Goal: Task Accomplishment & Management: Complete application form

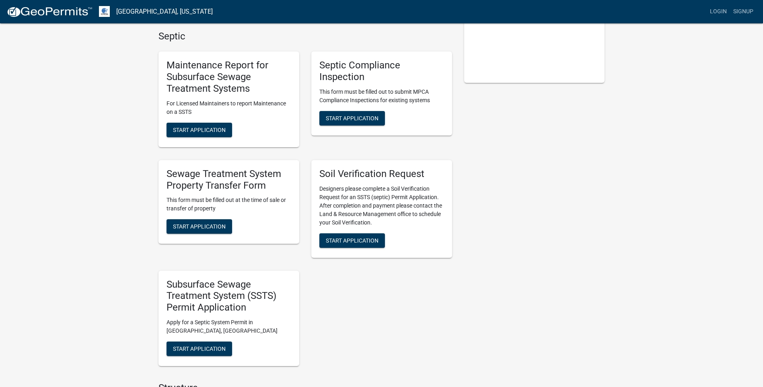
scroll to position [201, 0]
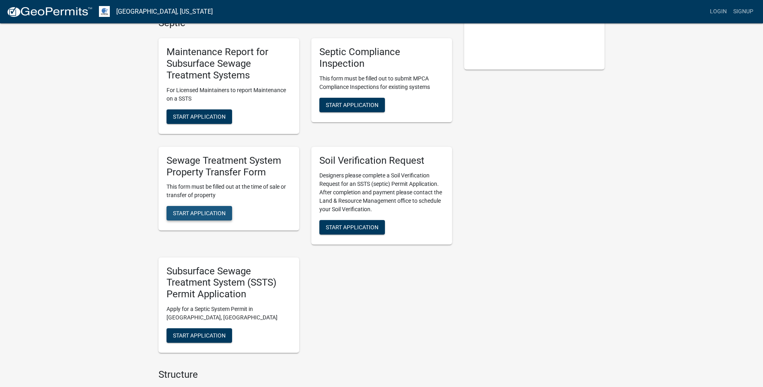
click at [179, 210] on span "Start Application" at bounding box center [199, 213] width 53 height 6
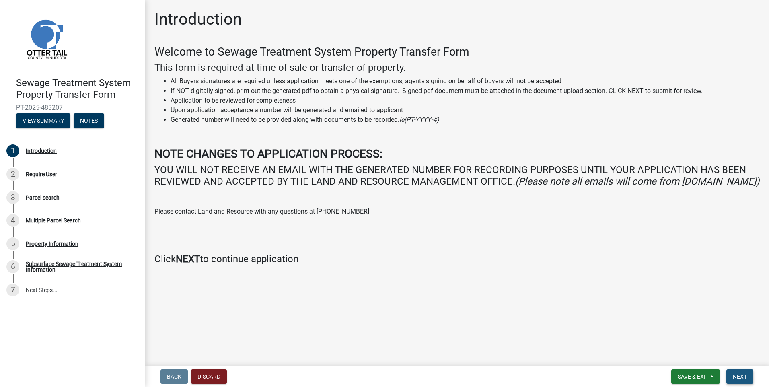
click at [740, 376] on span "Next" at bounding box center [740, 376] width 14 height 6
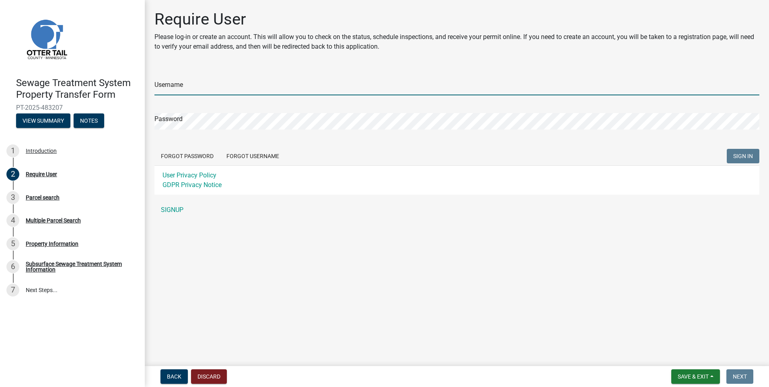
type input "Pemlaw"
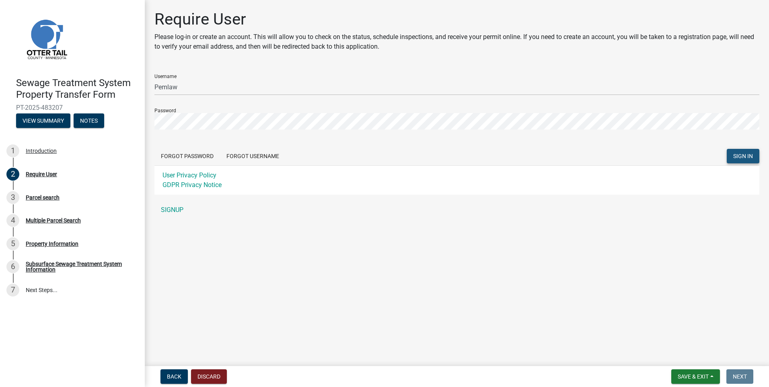
click at [738, 156] on span "SIGN IN" at bounding box center [743, 156] width 20 height 6
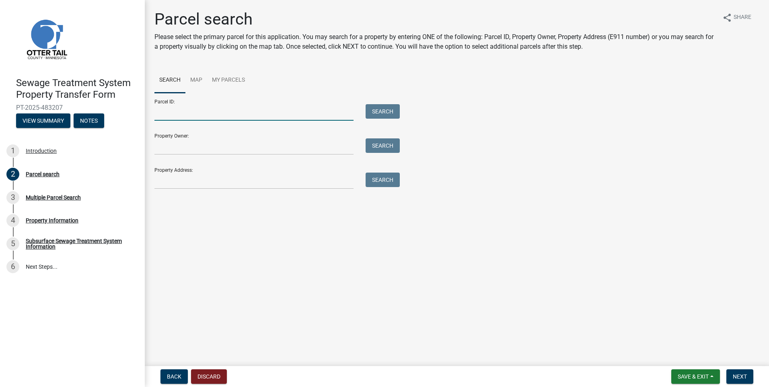
click at [216, 114] on input "Parcel ID:" at bounding box center [253, 112] width 199 height 16
click at [285, 282] on main "Parcel search Please select the primary parcel for this application. You may se…" at bounding box center [457, 181] width 624 height 363
click at [188, 151] on input "Property Owner:" at bounding box center [253, 146] width 199 height 16
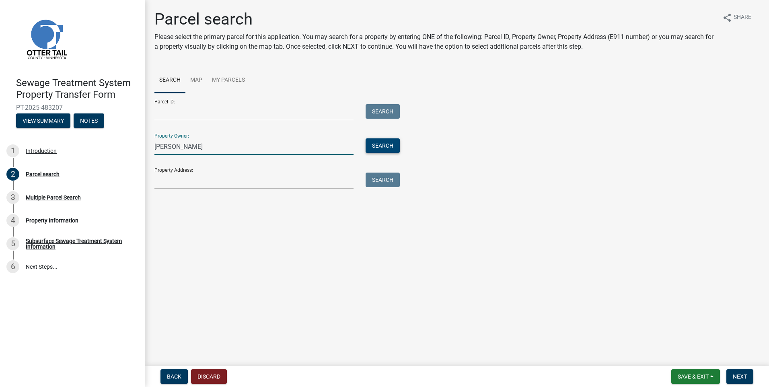
click at [388, 147] on button "Search" at bounding box center [383, 145] width 34 height 14
drag, startPoint x: 216, startPoint y: 147, endPoint x: 132, endPoint y: 145, distance: 83.7
click at [132, 145] on div "Sewage Treatment System Property Transfer Form PT-2025-483207 View Summary Note…" at bounding box center [384, 193] width 769 height 387
type input "Lafferty"
click at [383, 142] on button "Search" at bounding box center [383, 145] width 34 height 14
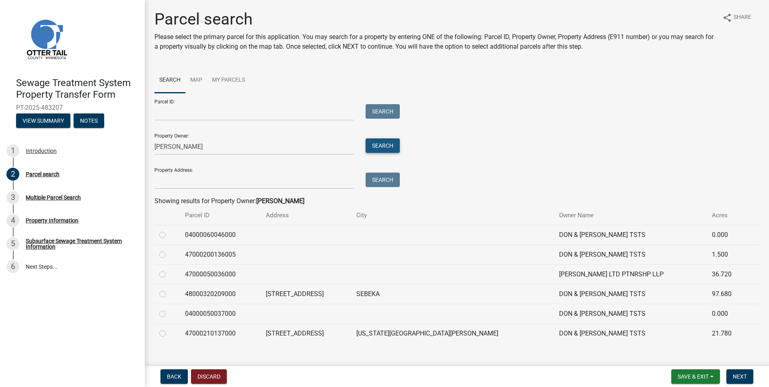
click at [391, 141] on button "Search" at bounding box center [383, 145] width 34 height 14
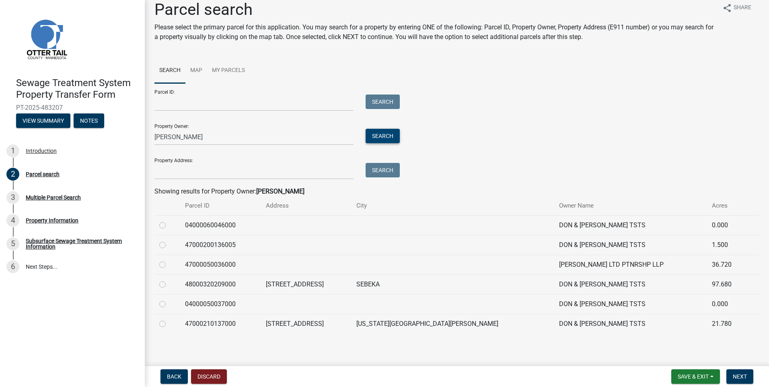
scroll to position [12, 0]
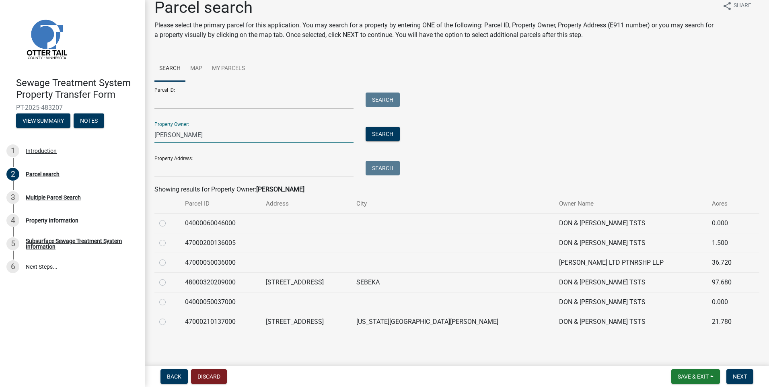
click at [188, 133] on input "Lafferty" at bounding box center [253, 135] width 199 height 16
click at [169, 297] on label at bounding box center [169, 297] width 0 height 0
click at [169, 302] on input "radio" at bounding box center [171, 299] width 5 height 5
radio input "true"
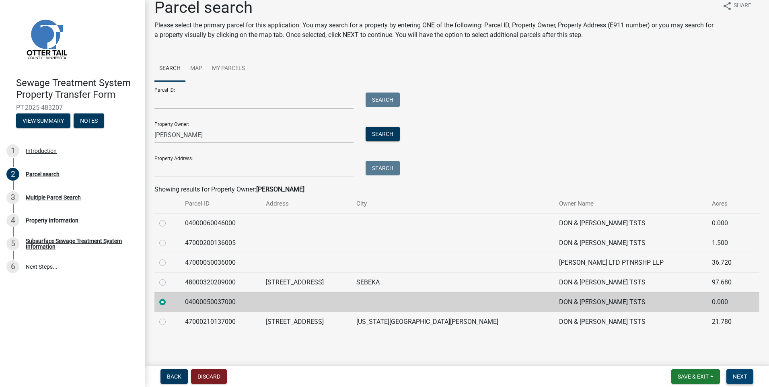
click at [743, 376] on span "Next" at bounding box center [740, 376] width 14 height 6
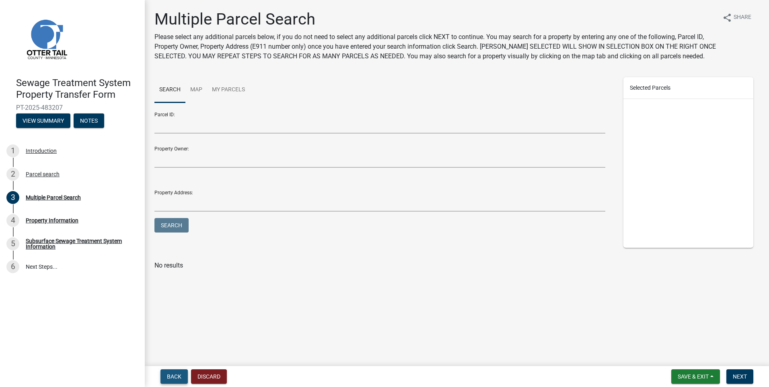
click at [171, 375] on span "Back" at bounding box center [174, 376] width 14 height 6
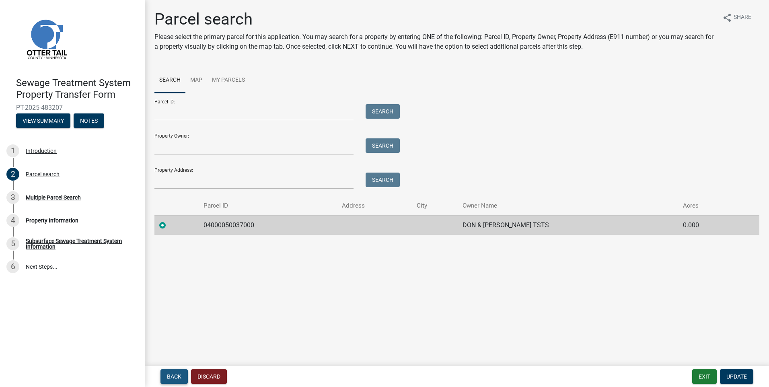
click at [170, 378] on span "Back" at bounding box center [174, 376] width 14 height 6
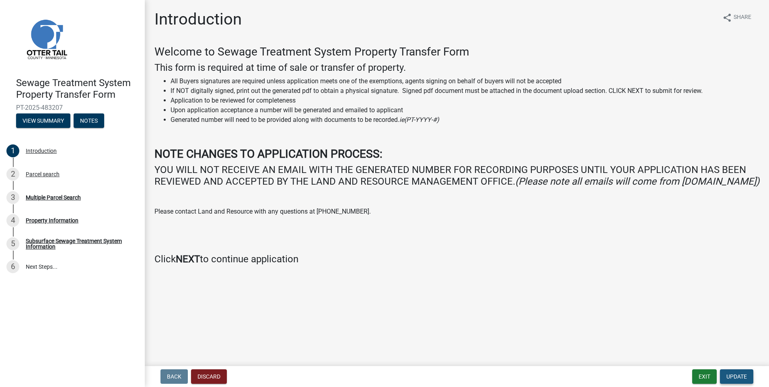
click at [741, 378] on span "Update" at bounding box center [736, 376] width 21 height 6
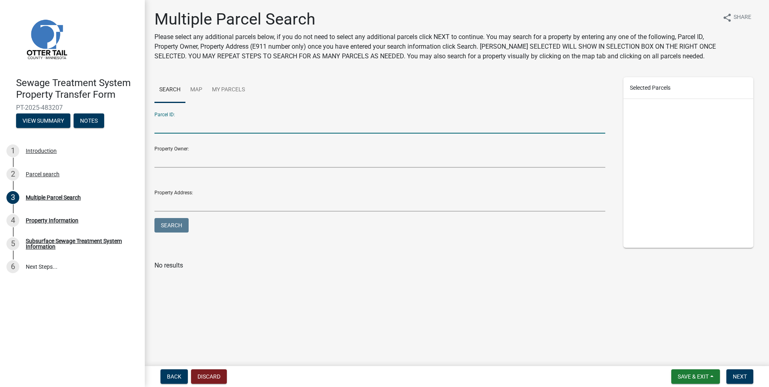
click at [196, 122] on input "Parcel ID:" at bounding box center [379, 125] width 451 height 16
type input "47000090055000"
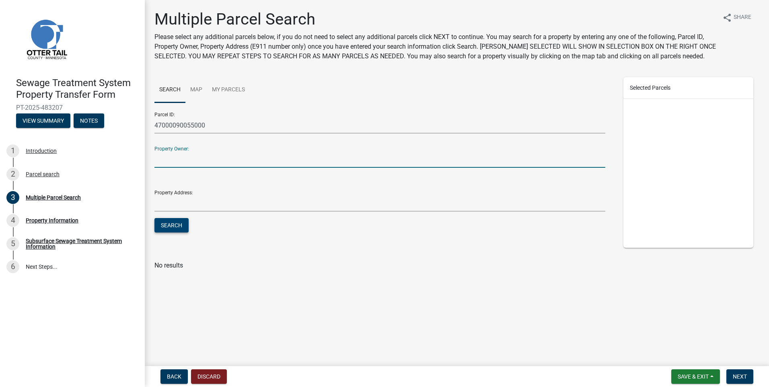
click at [173, 223] on button "Search" at bounding box center [171, 225] width 34 height 14
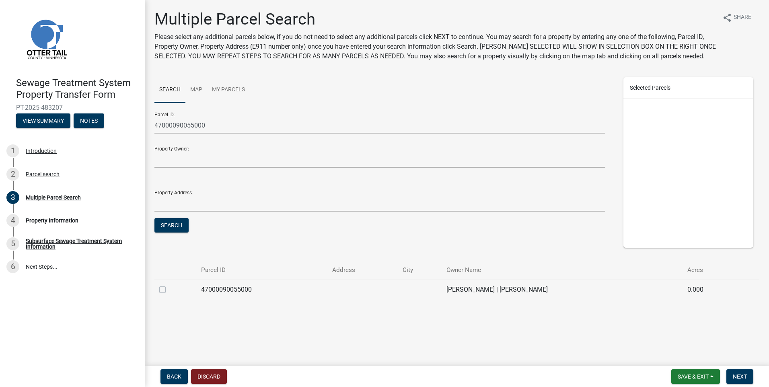
click at [169, 285] on label at bounding box center [169, 285] width 0 height 0
click at [169, 290] on input "checkbox" at bounding box center [171, 287] width 5 height 5
checkbox input "true"
click at [735, 378] on span "Next" at bounding box center [740, 376] width 14 height 6
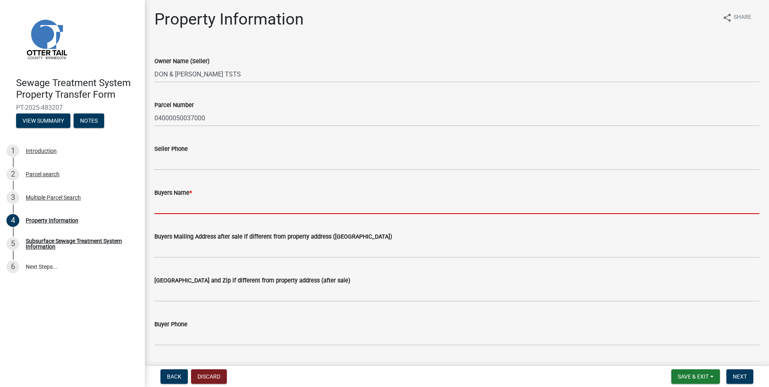
click at [217, 210] on input "Buyers Name *" at bounding box center [456, 205] width 605 height 16
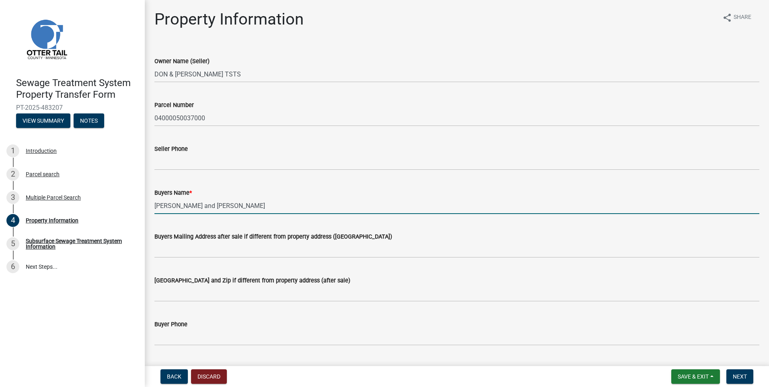
type input "Charlie Schornack and Mary Schornack"
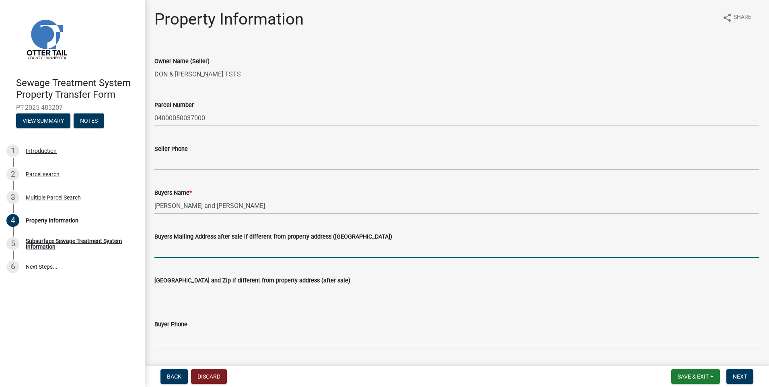
click at [240, 251] on input "Buyers Mailing Address after sale if different from property address (E911 numb…" at bounding box center [456, 249] width 605 height 16
type input "48168 390th Street, New York Mills, MN 56567"
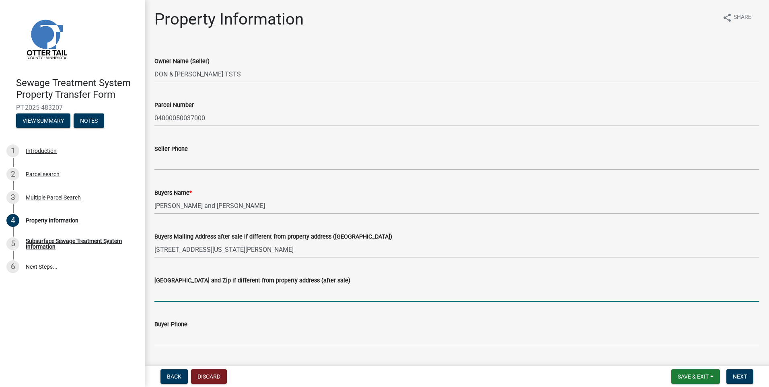
click at [248, 290] on input "Buyers City State and Zip if different from property address (after sale)" at bounding box center [456, 293] width 605 height 16
type input "N"
type input "New York Mills, MN 56567"
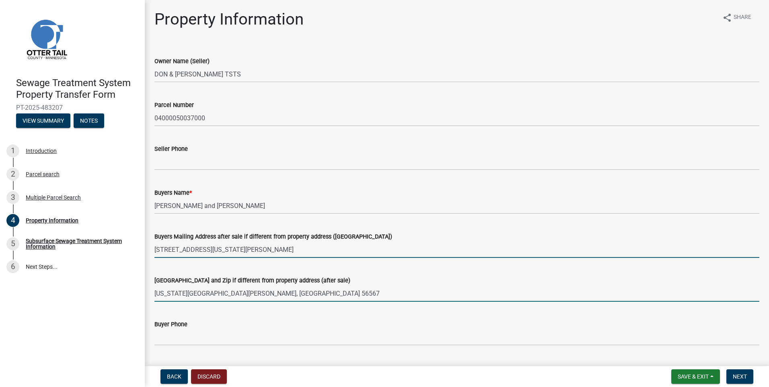
click at [268, 248] on input "48168 390th Street, New York Mills, MN 56567" at bounding box center [456, 249] width 605 height 16
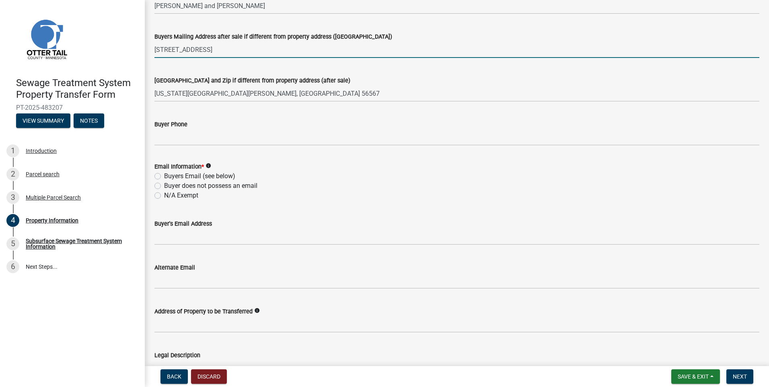
scroll to position [201, 0]
type input "48168 390th Street"
click at [164, 175] on label "Buyers Email (see below)" at bounding box center [199, 175] width 71 height 10
click at [164, 175] on input "Buyers Email (see below)" at bounding box center [166, 172] width 5 height 5
radio input "true"
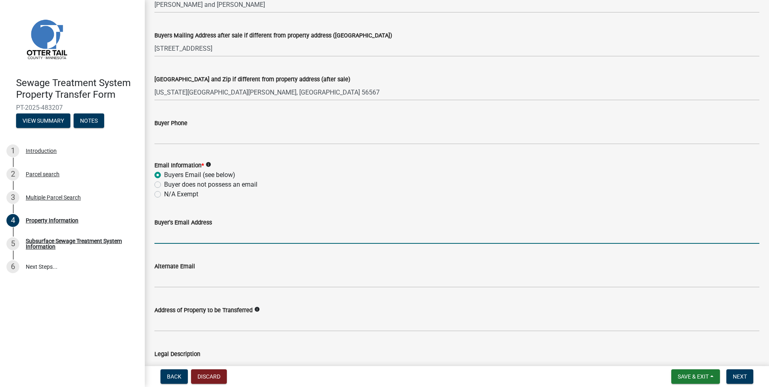
click at [165, 235] on input "Buyer's Email Address" at bounding box center [456, 235] width 605 height 16
type input "n.martinson@pemlaw.com"
type input "218-371-7478"
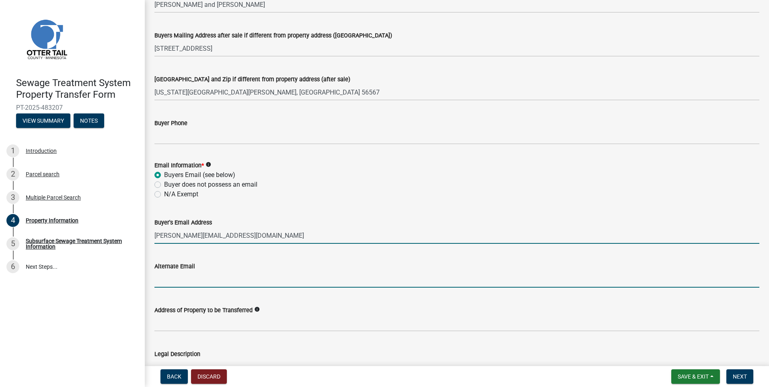
type input "n.martinson@pemlaw.com"
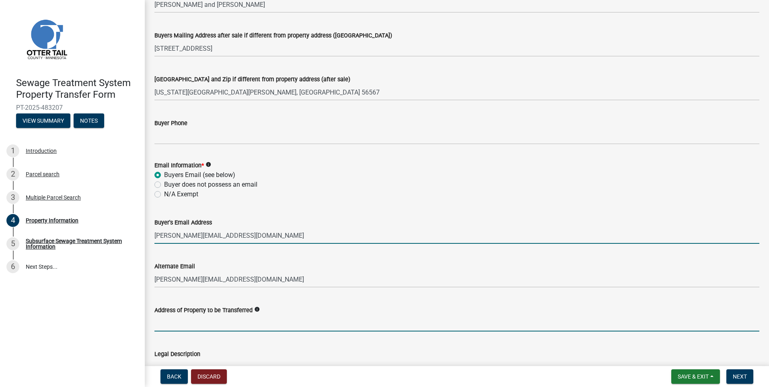
type input "44925 LITTLE MCDONALD DR E"
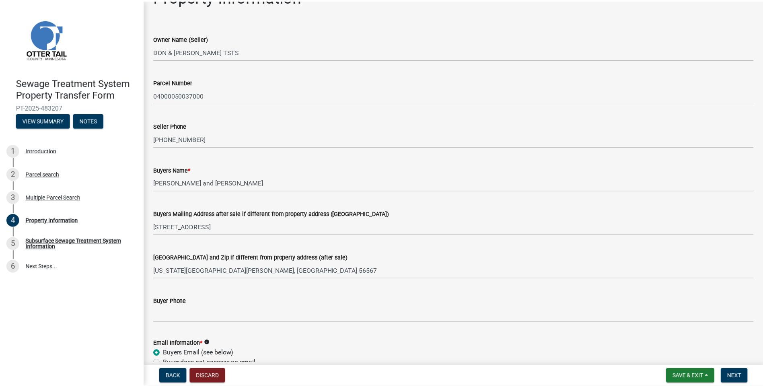
scroll to position [0, 0]
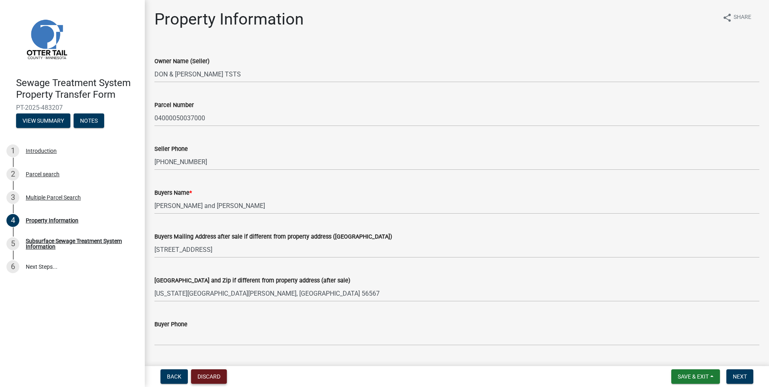
click at [209, 377] on button "Discard" at bounding box center [209, 376] width 36 height 14
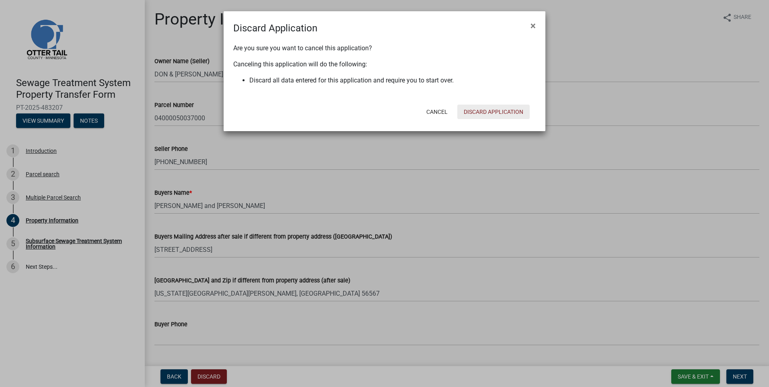
click at [478, 114] on button "Discard Application" at bounding box center [493, 112] width 72 height 14
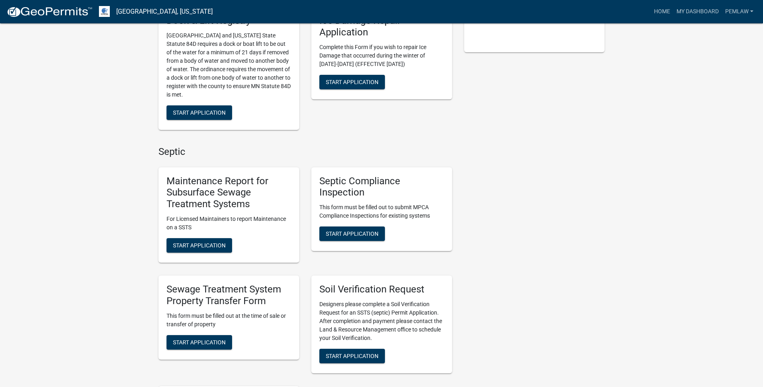
scroll to position [322, 0]
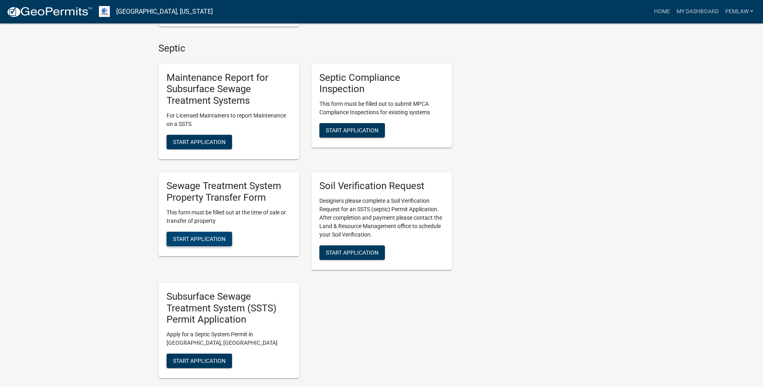
click at [217, 237] on span "Start Application" at bounding box center [199, 238] width 53 height 6
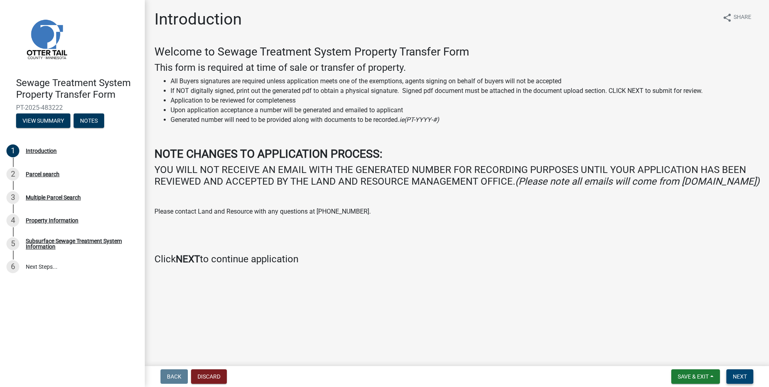
click at [743, 378] on span "Next" at bounding box center [740, 376] width 14 height 6
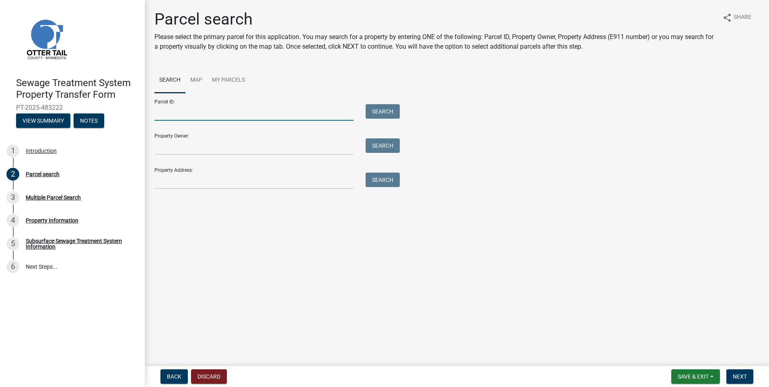
click at [174, 115] on input "Parcel ID:" at bounding box center [253, 112] width 199 height 16
type input "47000090055000"
click at [388, 111] on button "Search" at bounding box center [383, 111] width 34 height 14
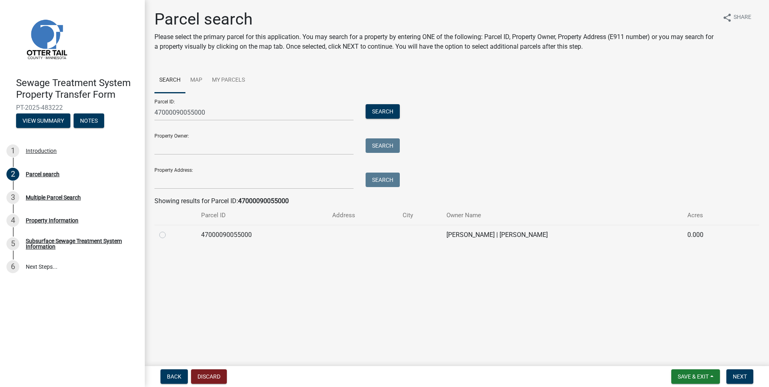
click at [169, 230] on label at bounding box center [169, 230] width 0 height 0
click at [169, 235] on input "radio" at bounding box center [171, 232] width 5 height 5
radio input "true"
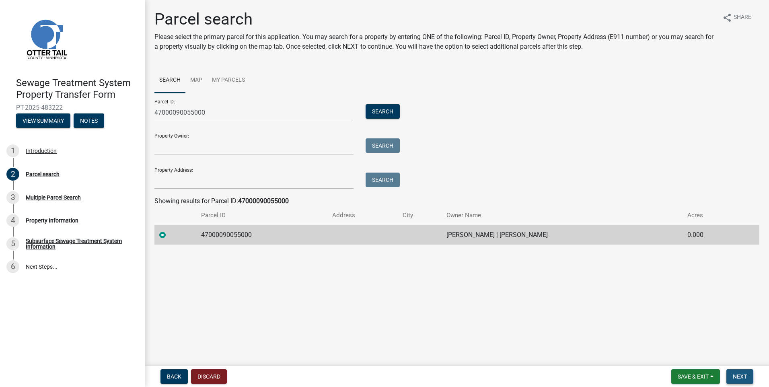
click at [736, 375] on span "Next" at bounding box center [740, 376] width 14 height 6
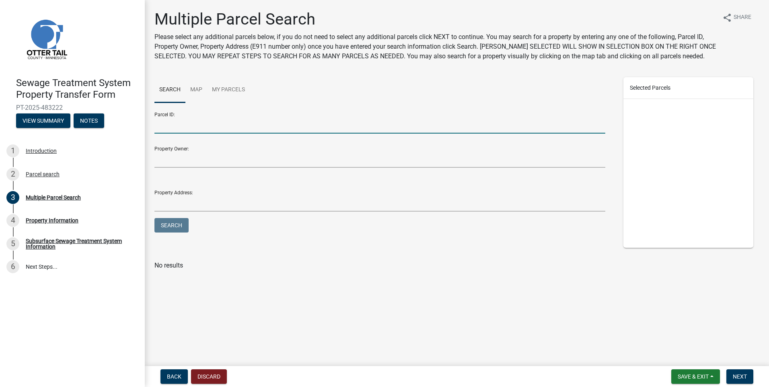
click at [168, 125] on input "Parcel ID:" at bounding box center [379, 125] width 451 height 16
type input "47000090055000"
click at [176, 228] on button "Search" at bounding box center [171, 225] width 34 height 14
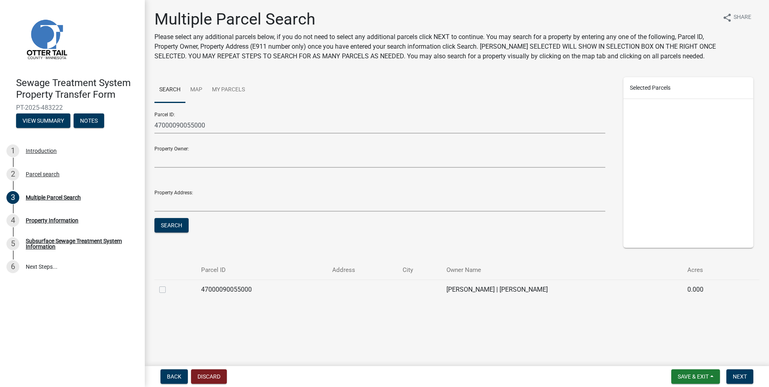
click at [169, 285] on label at bounding box center [169, 285] width 0 height 0
click at [169, 288] on input "checkbox" at bounding box center [171, 287] width 5 height 5
checkbox input "true"
click at [733, 375] on span "Next" at bounding box center [740, 376] width 14 height 6
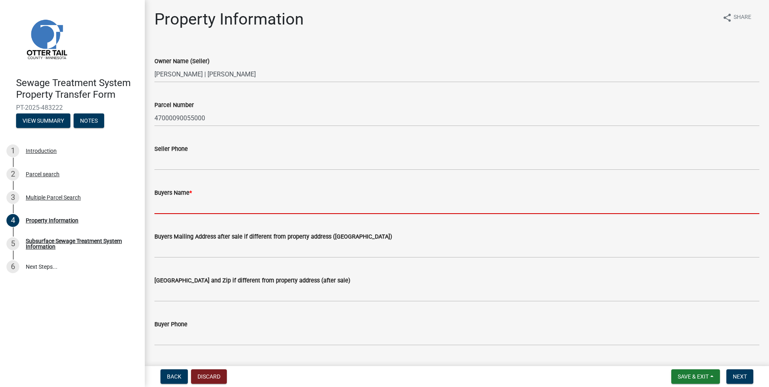
click at [196, 201] on input "Buyers Name *" at bounding box center [456, 205] width 605 height 16
type input "Charlie Schornack and Mary Schornack"
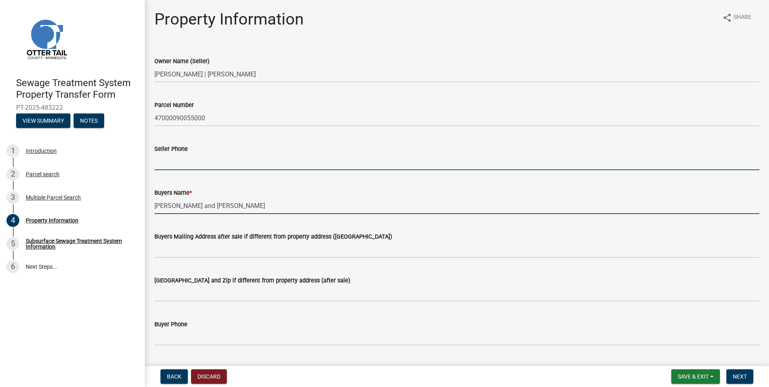
type input "218-371-7478"
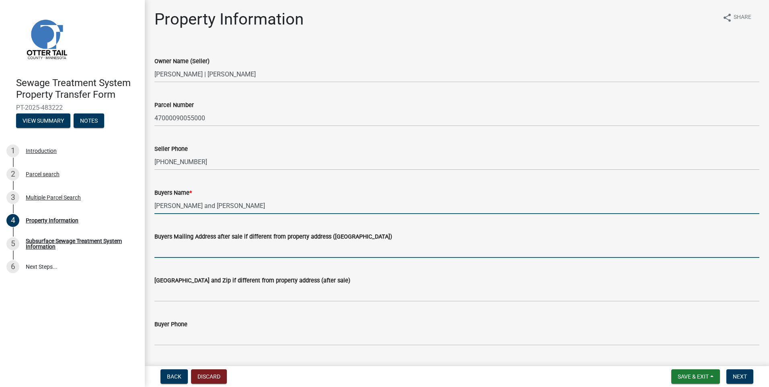
type input "48168 390th Street"
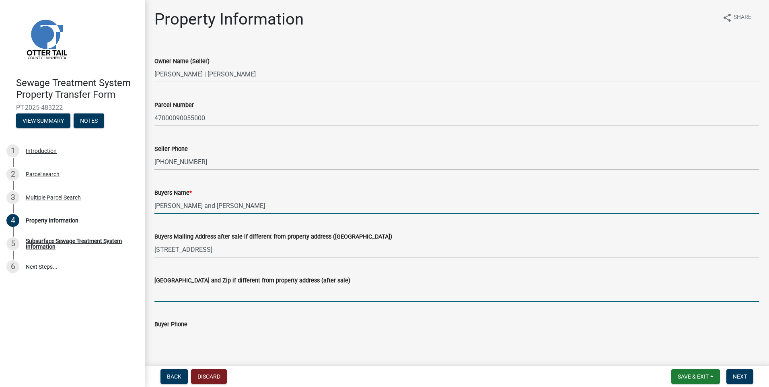
type input "New York Mills, MN 56567"
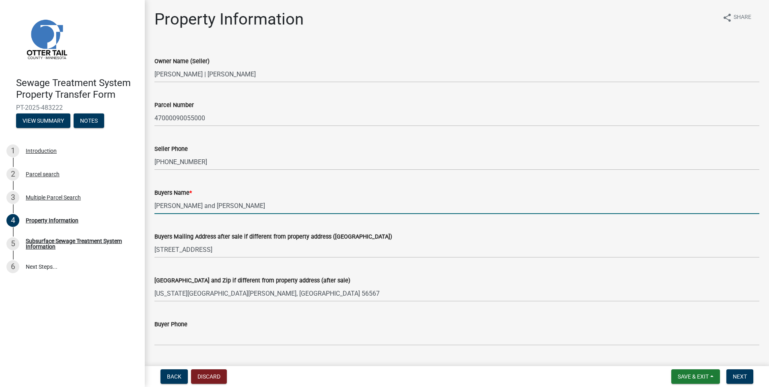
type input "n.martinson@pemlaw.com"
type input "44925 LITTLE MCDONALD DR E"
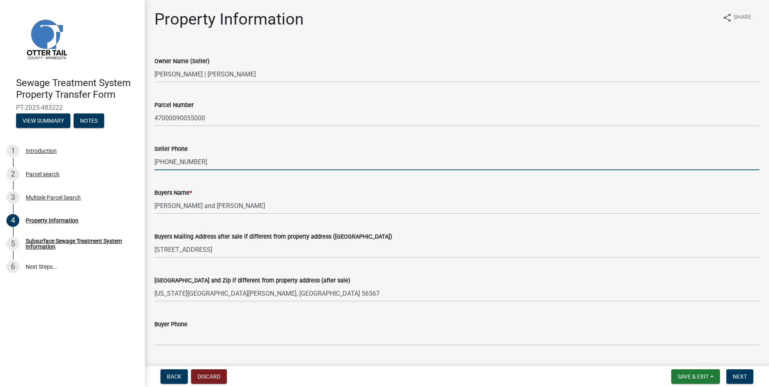
drag, startPoint x: 198, startPoint y: 161, endPoint x: 155, endPoint y: 161, distance: 42.6
click at [155, 161] on input "218-371-7478" at bounding box center [456, 162] width 605 height 16
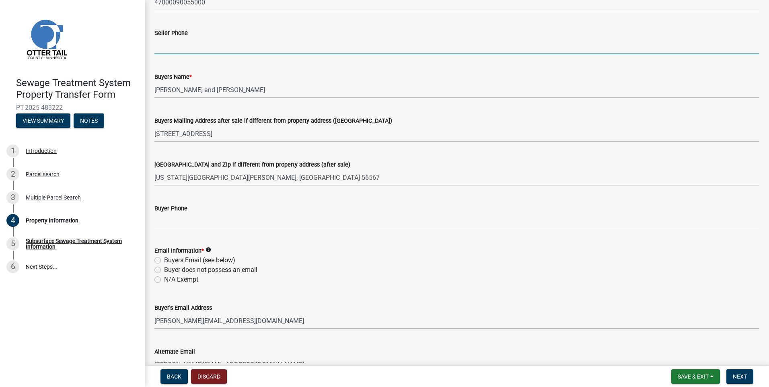
scroll to position [121, 0]
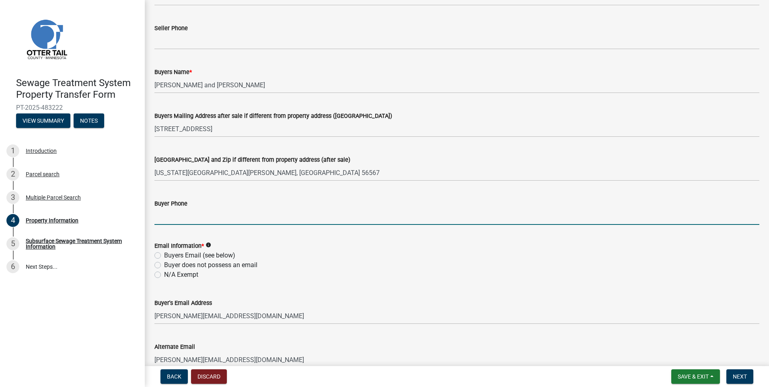
click at [175, 216] on input "Buyer Phone" at bounding box center [456, 216] width 605 height 16
type input "218-371-6777"
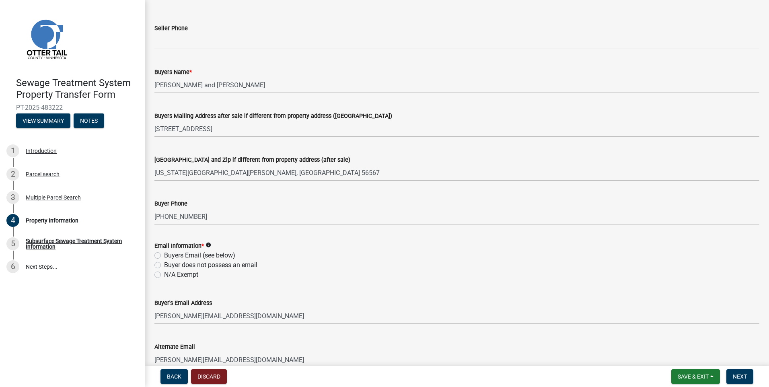
click at [243, 290] on div "Buyer's Email Address n.martinson@pemlaw.com" at bounding box center [456, 305] width 605 height 37
click at [164, 266] on label "Buyer does not possess an email" at bounding box center [210, 265] width 93 height 10
click at [164, 265] on input "Buyer does not possess an email" at bounding box center [166, 262] width 5 height 5
radio input "true"
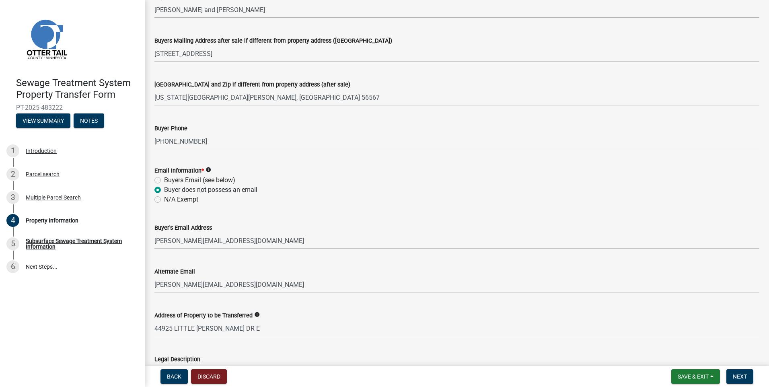
scroll to position [201, 0]
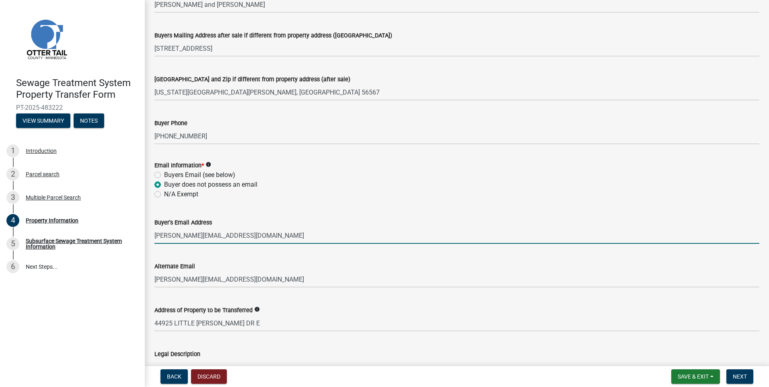
drag, startPoint x: 233, startPoint y: 235, endPoint x: 146, endPoint y: 239, distance: 87.4
click at [146, 239] on div "Property Information share Share Owner Name (Seller) CHARLES SCHORNACK | MARY S…" at bounding box center [457, 143] width 624 height 669
click at [257, 267] on div "Alternate Email" at bounding box center [456, 266] width 605 height 10
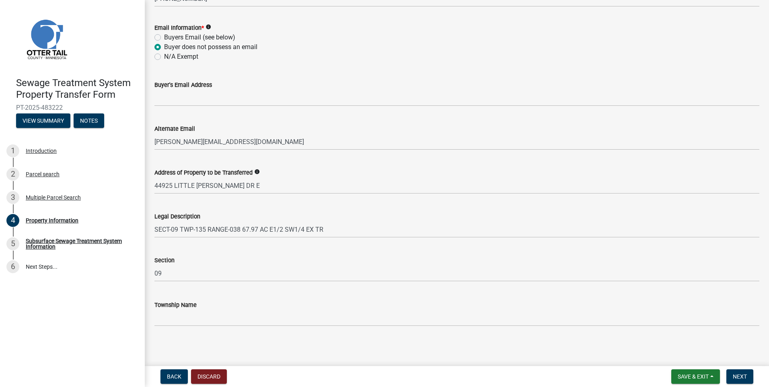
scroll to position [340, 0]
click at [745, 368] on nav "Back Discard Save & Exit Save Save & Exit Next" at bounding box center [457, 376] width 624 height 21
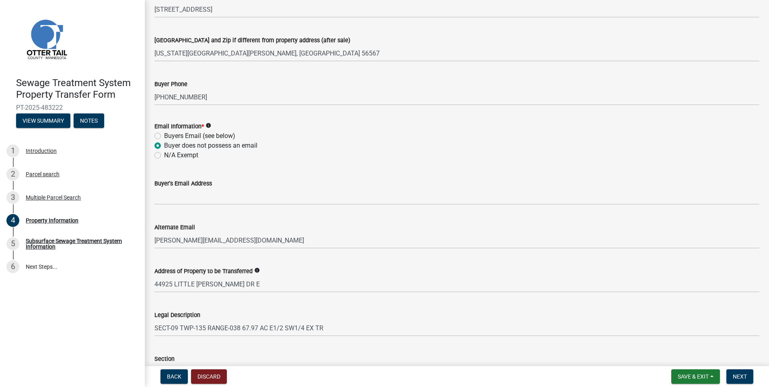
scroll to position [241, 0]
click at [734, 377] on span "Next" at bounding box center [740, 376] width 14 height 6
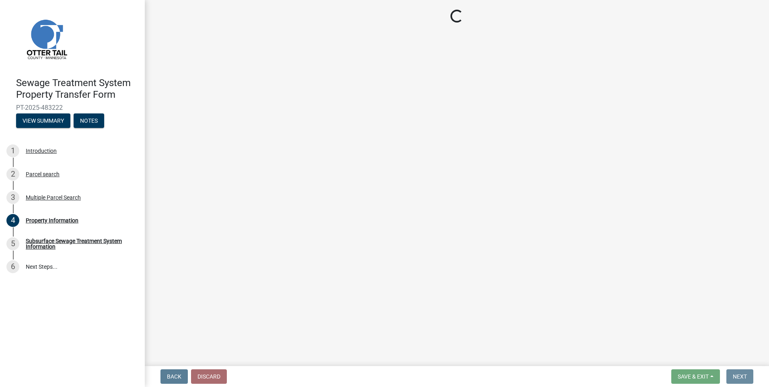
scroll to position [0, 0]
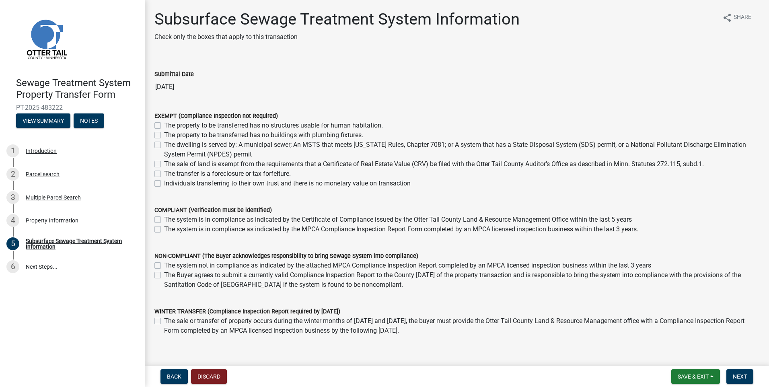
click at [164, 165] on label "The sale of land is exempt from the requirements that a Certificate of Real Est…" at bounding box center [434, 164] width 540 height 10
click at [164, 165] on input "The sale of land is exempt from the requirements that a Certificate of Real Est…" at bounding box center [166, 161] width 5 height 5
checkbox input "true"
checkbox input "false"
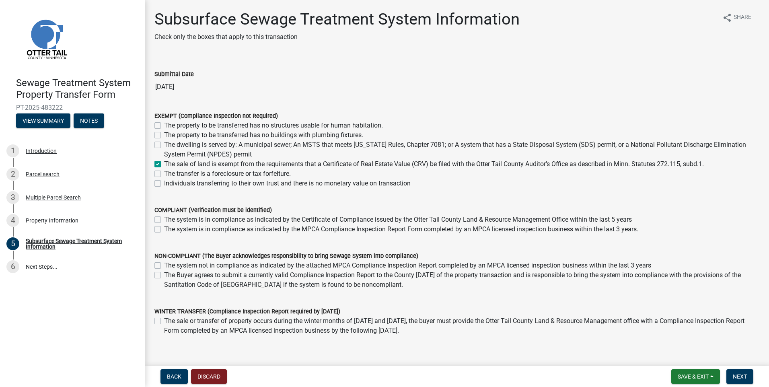
checkbox input "false"
checkbox input "true"
checkbox input "false"
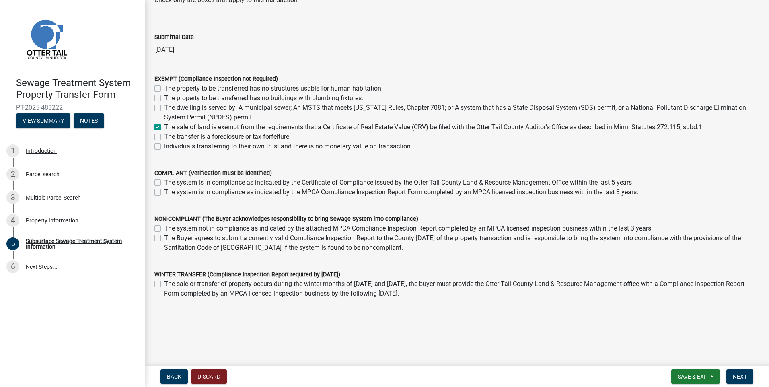
click at [164, 127] on label "The sale of land is exempt from the requirements that a Certificate of Real Est…" at bounding box center [434, 127] width 540 height 10
click at [164, 127] on input "The sale of land is exempt from the requirements that a Certificate of Real Est…" at bounding box center [166, 124] width 5 height 5
checkbox input "false"
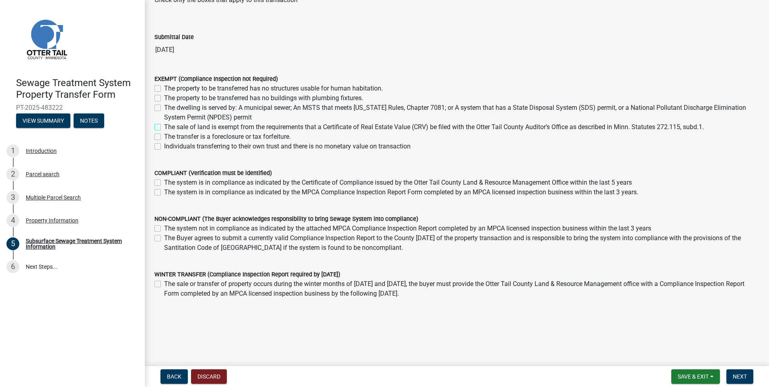
checkbox input "false"
click at [164, 98] on label "The property to be transferred has no buildings with plumbing fixtures." at bounding box center [263, 98] width 199 height 10
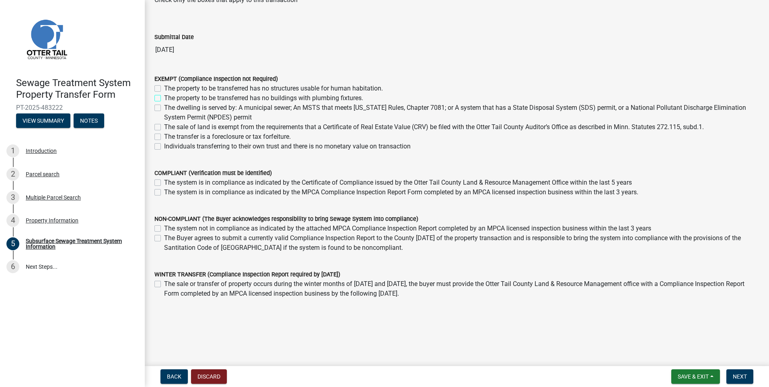
click at [164, 98] on input "The property to be transferred has no buildings with plumbing fixtures." at bounding box center [166, 95] width 5 height 5
checkbox input "true"
checkbox input "false"
checkbox input "true"
checkbox input "false"
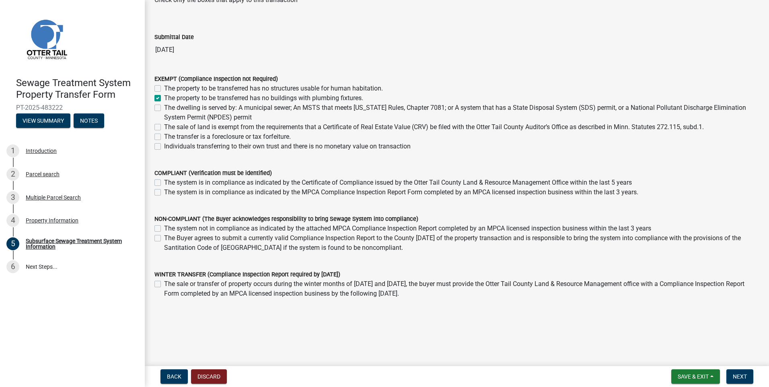
checkbox input "false"
click at [743, 374] on span "Next" at bounding box center [740, 376] width 14 height 6
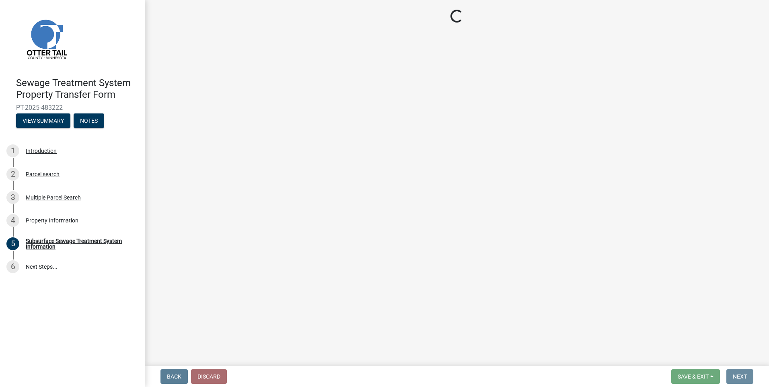
scroll to position [0, 0]
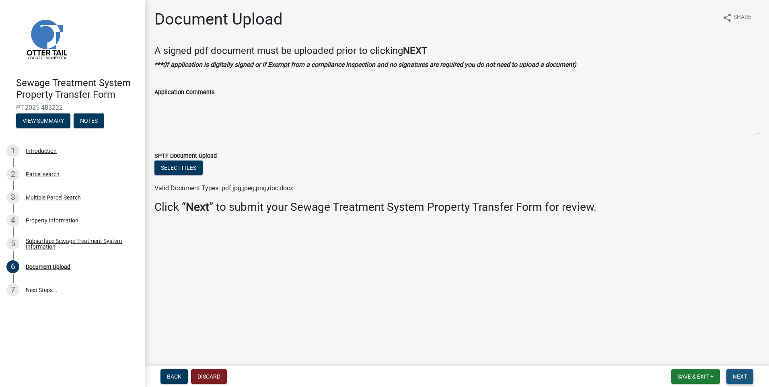
click at [746, 376] on span "Next" at bounding box center [740, 376] width 14 height 6
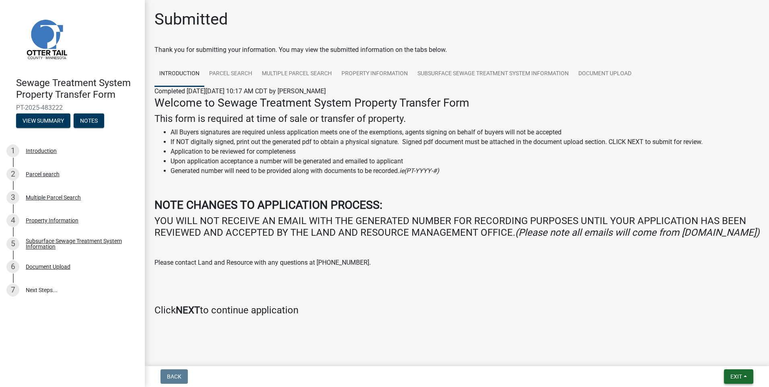
click at [734, 374] on span "Exit" at bounding box center [736, 376] width 12 height 6
click at [744, 374] on button "Exit" at bounding box center [738, 376] width 29 height 14
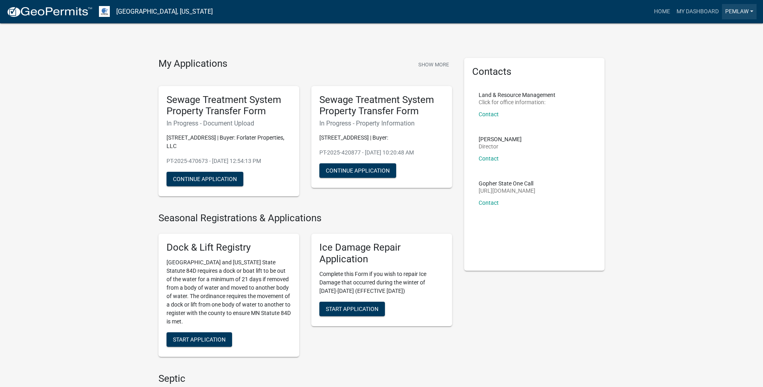
click at [736, 11] on link "Pemlaw" at bounding box center [739, 11] width 35 height 15
click at [716, 33] on link "Account" at bounding box center [724, 32] width 64 height 19
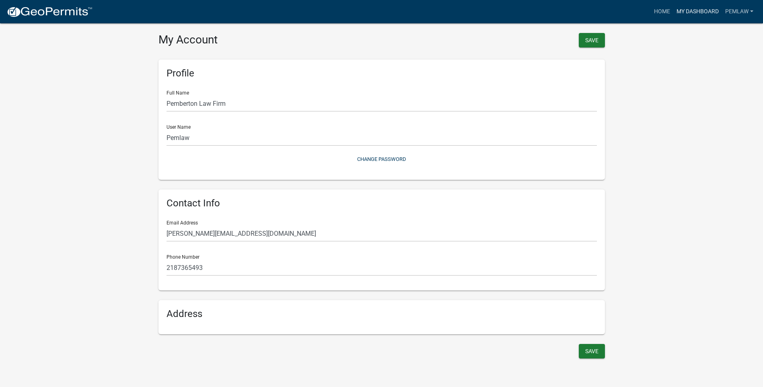
click at [704, 14] on link "My Dashboard" at bounding box center [697, 11] width 49 height 15
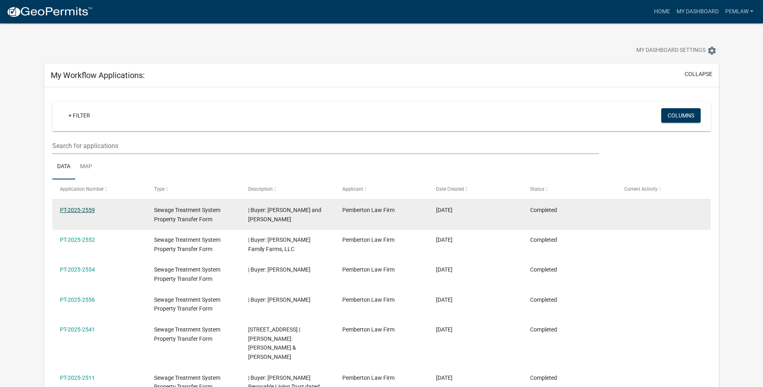
click at [82, 209] on link "PT-2025-2559" at bounding box center [77, 210] width 35 height 6
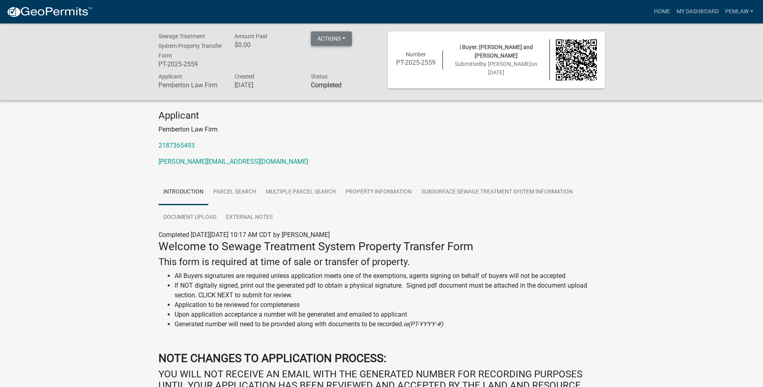
click at [347, 40] on button "Actions" at bounding box center [331, 38] width 41 height 14
click at [343, 62] on link "Printer Friendly" at bounding box center [343, 59] width 64 height 19
